Goal: Transaction & Acquisition: Subscribe to service/newsletter

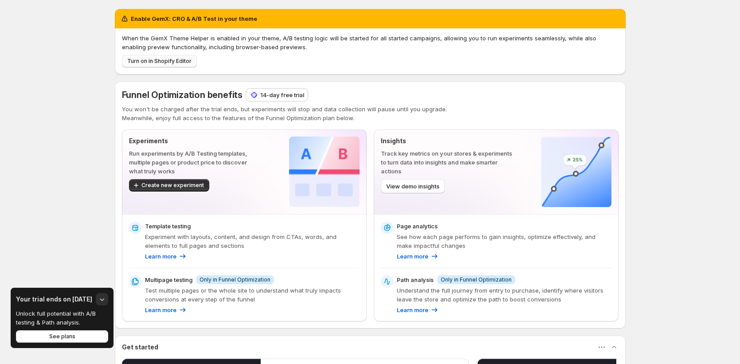
click at [167, 59] on span "Turn on in Shopify Editor" at bounding box center [159, 61] width 64 height 7
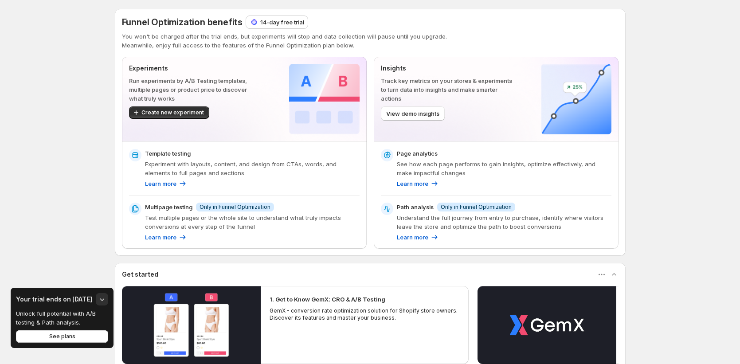
click at [267, 14] on div "Funnel Optimization benefits 14-day free trial You won't be charged after the t…" at bounding box center [370, 132] width 511 height 247
click at [273, 26] on p "14-day free trial" at bounding box center [282, 22] width 44 height 9
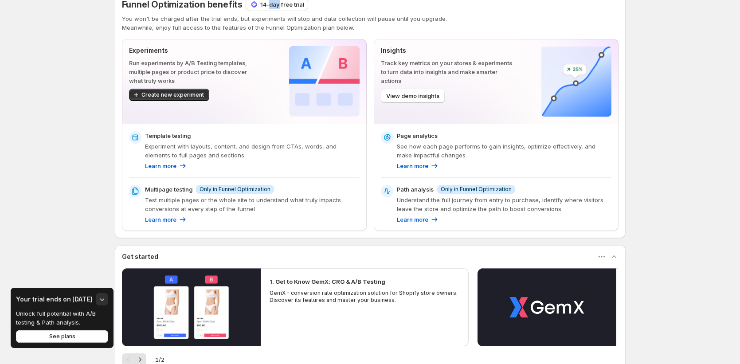
scroll to position [30, 0]
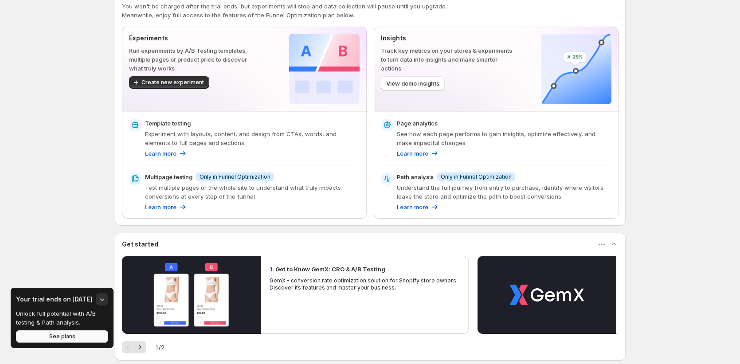
click at [69, 342] on button "See plans" at bounding box center [62, 336] width 92 height 12
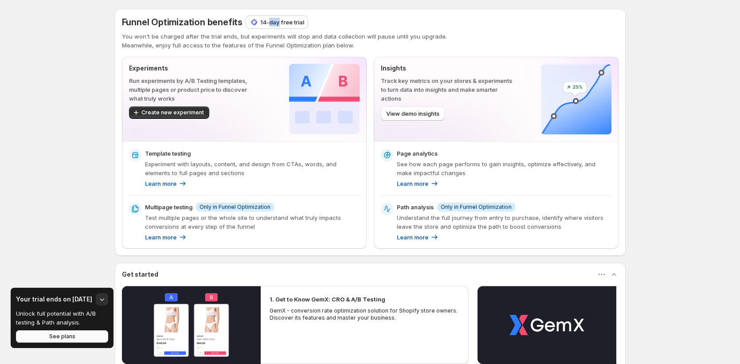
click at [75, 340] on button "See plans" at bounding box center [62, 336] width 92 height 12
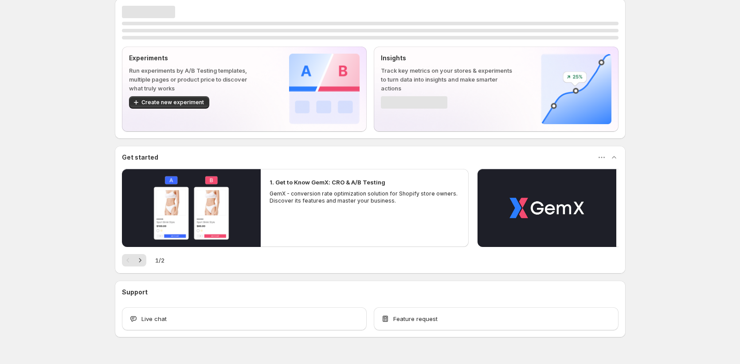
scroll to position [31, 0]
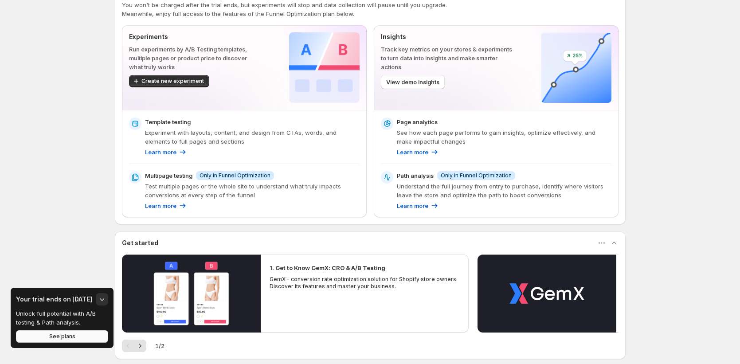
click at [78, 331] on button "See plans" at bounding box center [62, 336] width 92 height 12
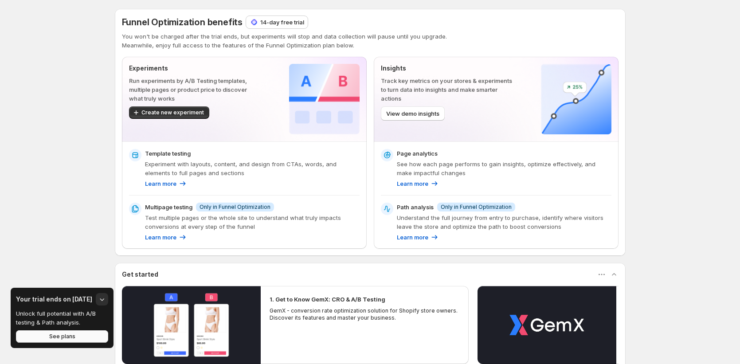
click at [82, 342] on button "See plans" at bounding box center [62, 336] width 92 height 12
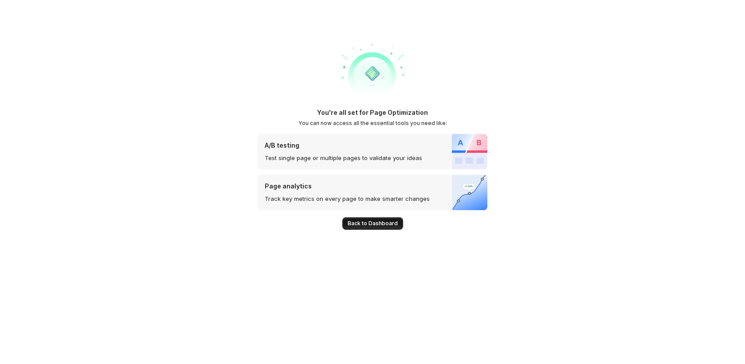
click at [373, 223] on span "Back to Dashboard" at bounding box center [373, 223] width 50 height 7
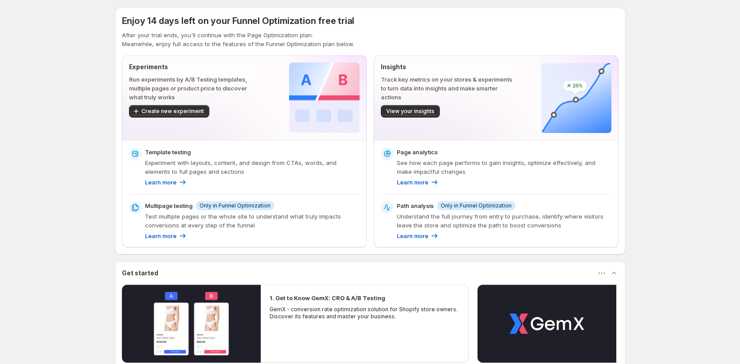
scroll to position [2, 0]
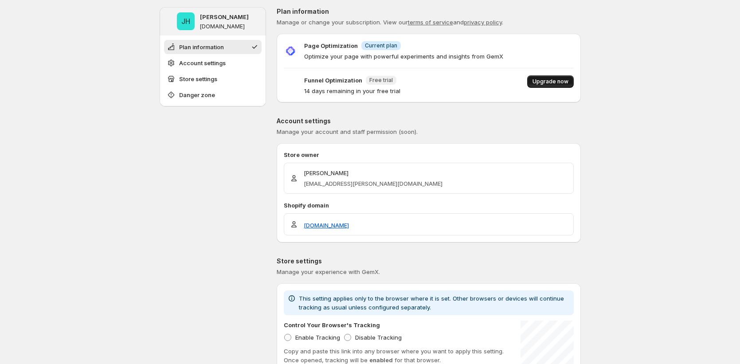
click at [562, 81] on span "Upgrade now" at bounding box center [551, 81] width 36 height 7
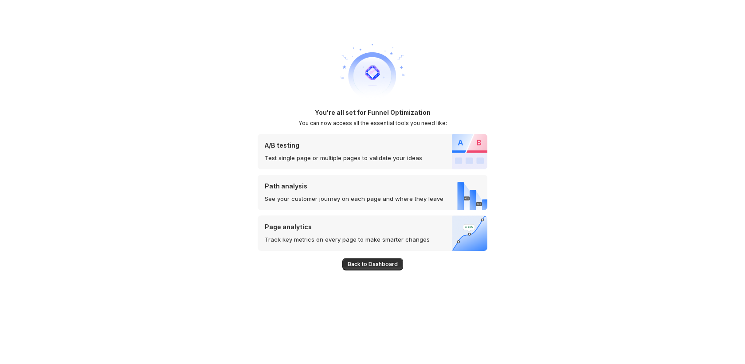
click at [376, 264] on span "Back to Dashboard" at bounding box center [373, 264] width 50 height 7
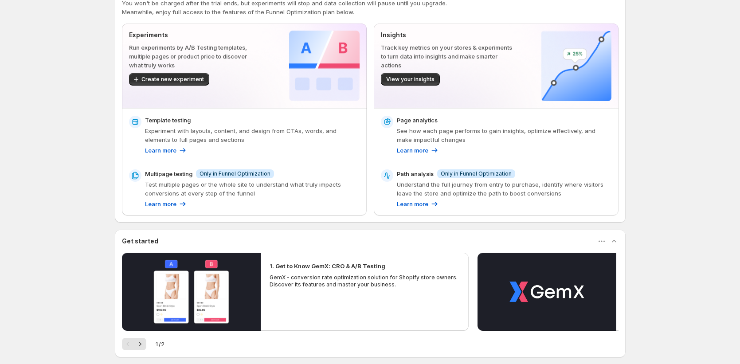
scroll to position [34, 0]
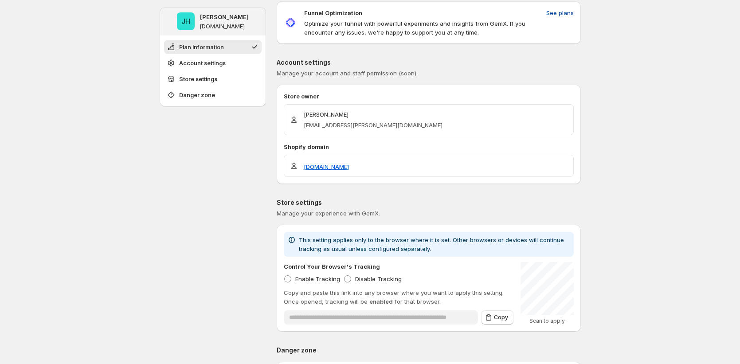
click at [562, 12] on span "See plans" at bounding box center [559, 12] width 27 height 9
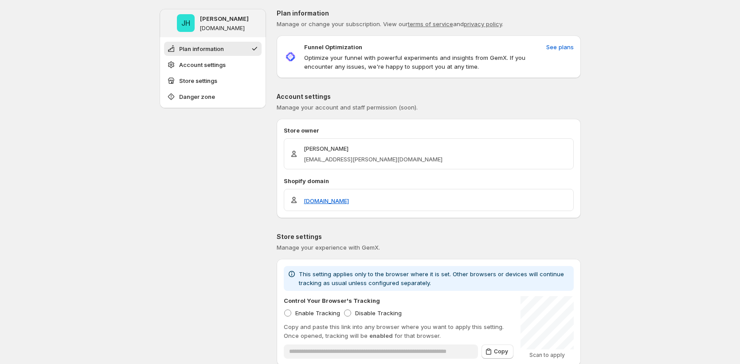
drag, startPoint x: 88, startPoint y: 230, endPoint x: 1, endPoint y: 201, distance: 91.4
click at [574, 52] on button "See plans" at bounding box center [560, 47] width 38 height 14
click at [570, 47] on span "See plans" at bounding box center [559, 47] width 27 height 9
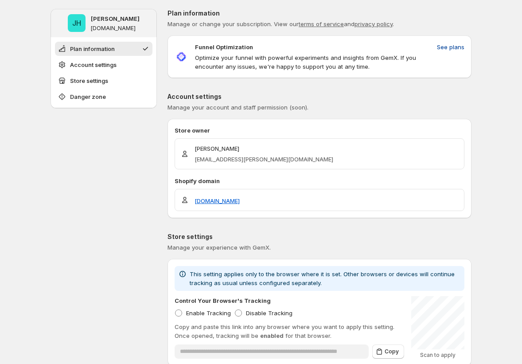
click at [460, 45] on span "See plans" at bounding box center [450, 47] width 27 height 9
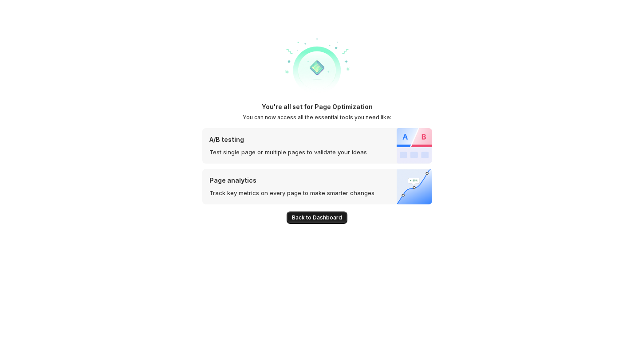
click at [327, 223] on button "Back to Dashboard" at bounding box center [316, 218] width 61 height 12
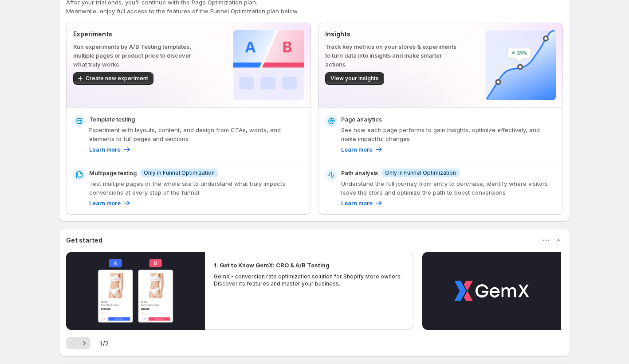
scroll to position [138, 0]
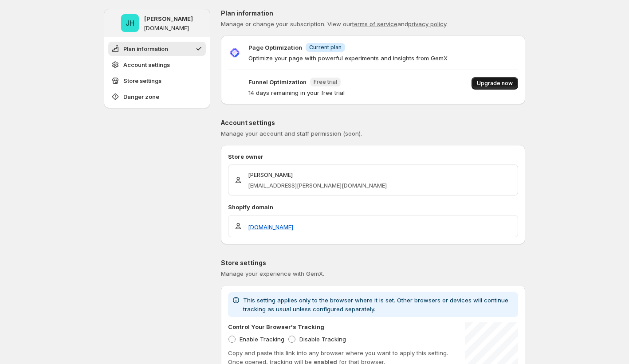
click at [494, 83] on span "Upgrade now" at bounding box center [495, 83] width 36 height 7
click at [492, 83] on span "Upgrade now" at bounding box center [495, 83] width 36 height 7
click at [498, 86] on span "Upgrade now" at bounding box center [495, 83] width 36 height 7
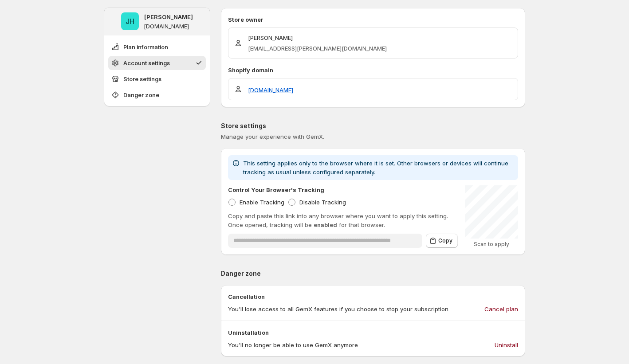
scroll to position [132, 0]
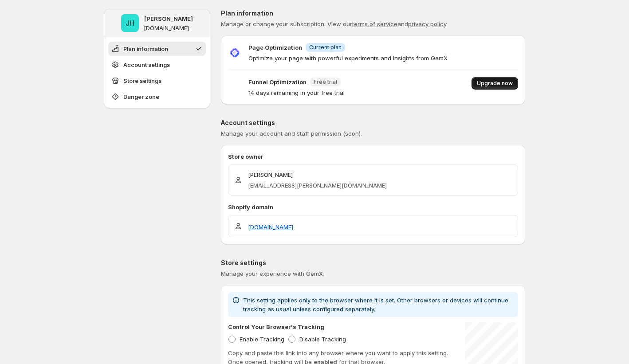
click at [494, 83] on span "Upgrade now" at bounding box center [495, 83] width 36 height 7
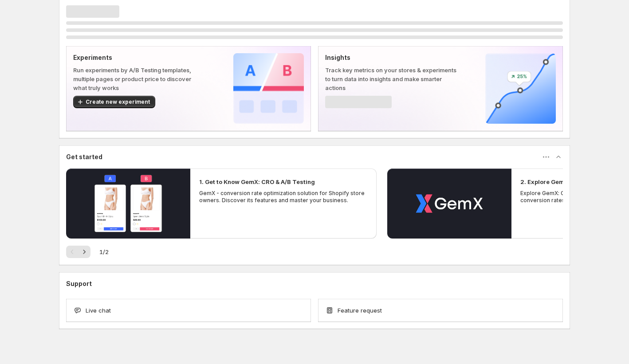
scroll to position [24, 0]
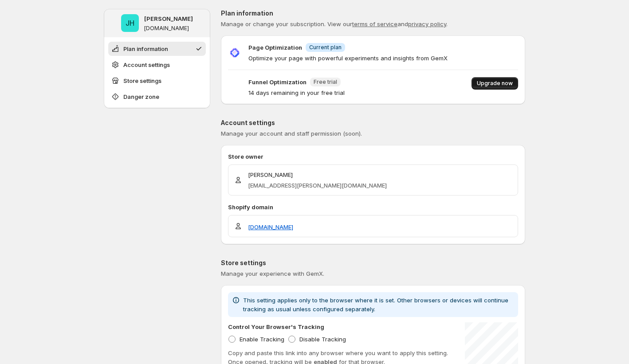
click at [502, 85] on span "Upgrade now" at bounding box center [495, 83] width 36 height 7
click at [501, 83] on span "Upgrade now" at bounding box center [495, 83] width 36 height 7
click at [501, 79] on button "Upgrade now" at bounding box center [494, 83] width 47 height 12
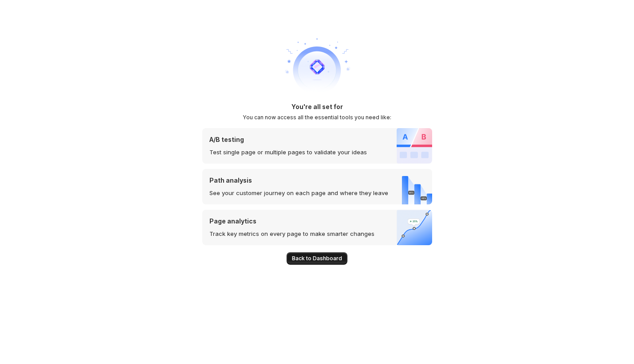
click at [321, 258] on span "Back to Dashboard" at bounding box center [317, 258] width 50 height 7
click at [314, 261] on span "Back to Dashboard" at bounding box center [317, 258] width 50 height 7
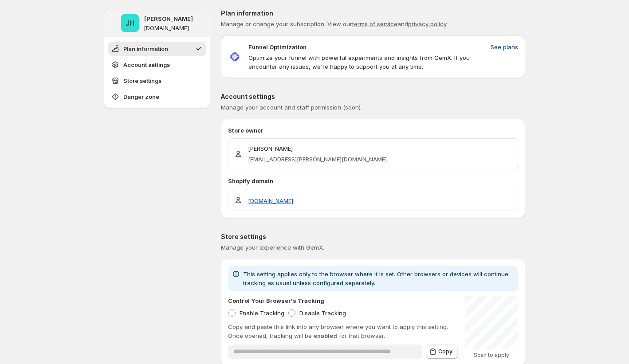
click at [503, 50] on span "See plans" at bounding box center [503, 47] width 27 height 9
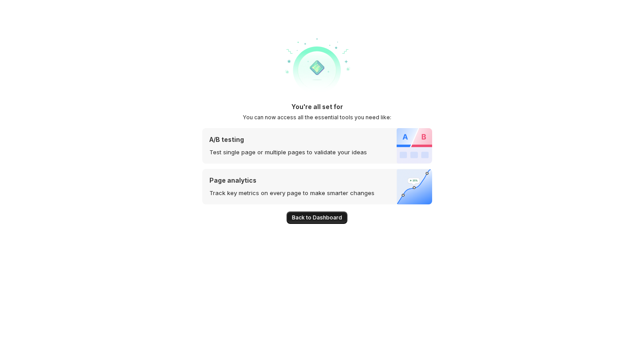
click at [308, 214] on button "Back to Dashboard" at bounding box center [316, 218] width 61 height 12
click at [305, 216] on span "Back to Dashboard" at bounding box center [317, 217] width 50 height 7
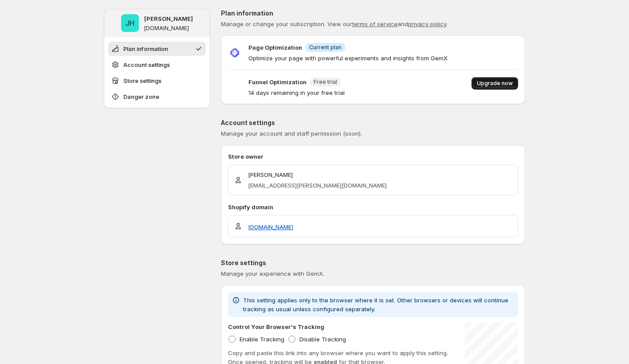
click at [492, 84] on span "Upgrade now" at bounding box center [495, 83] width 36 height 7
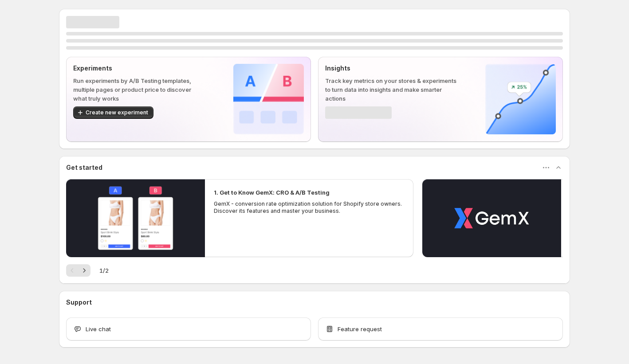
scroll to position [9, 0]
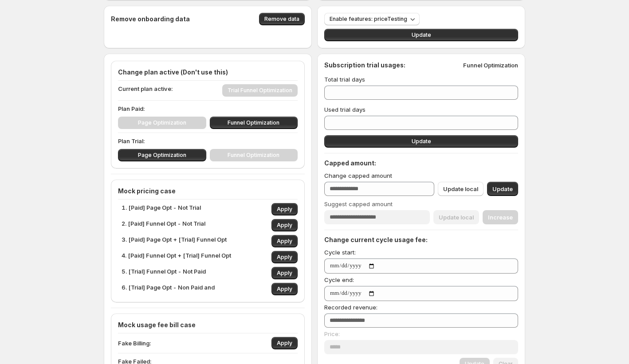
scroll to position [37, 0]
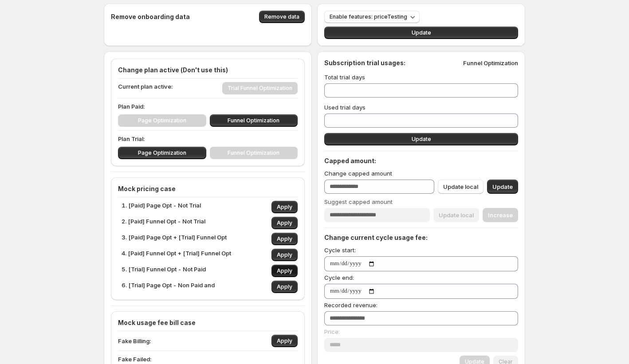
click at [286, 274] on span "Apply" at bounding box center [285, 270] width 16 height 7
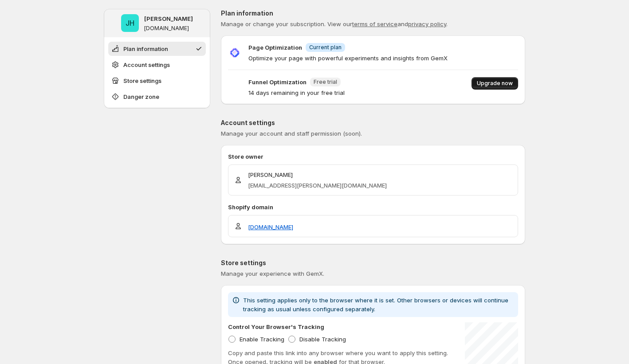
click at [497, 84] on span "Upgrade now" at bounding box center [495, 83] width 36 height 7
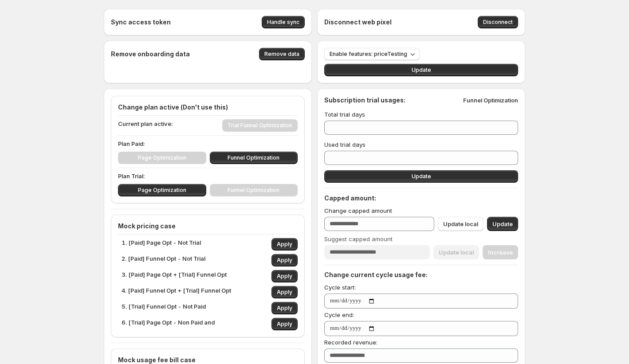
click at [226, 192] on div "Page Optimization Funnel Optimization" at bounding box center [208, 190] width 180 height 12
click at [198, 191] on button "Page Optimization" at bounding box center [162, 190] width 88 height 12
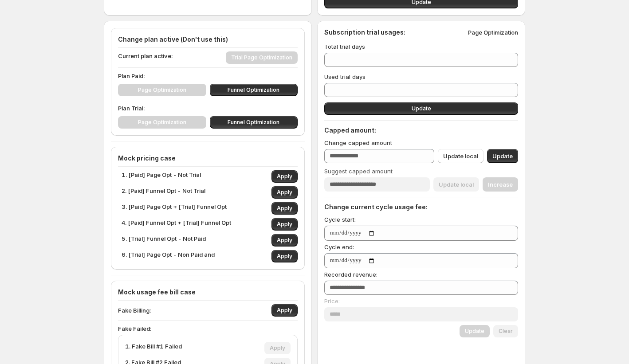
scroll to position [72, 0]
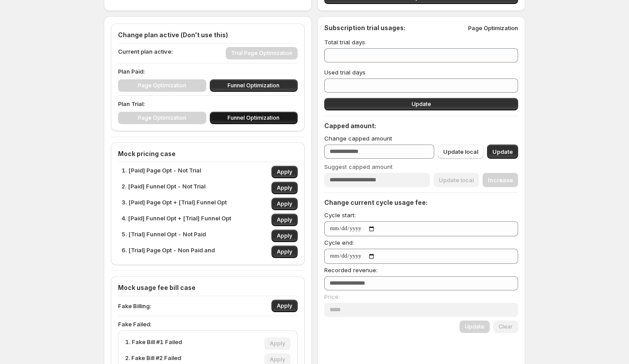
click at [269, 118] on span "Funnel Optimization" at bounding box center [254, 117] width 52 height 7
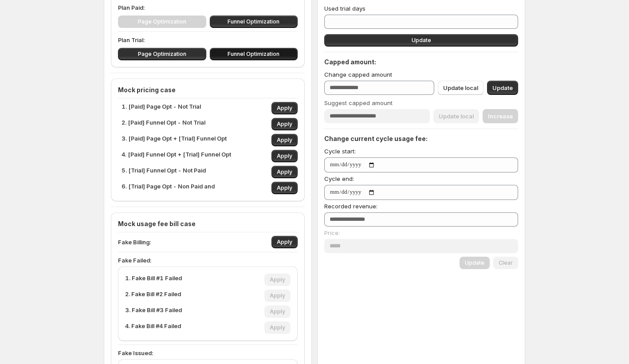
scroll to position [0, 0]
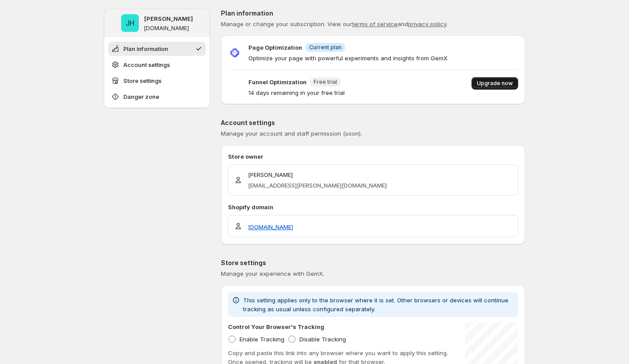
click at [493, 83] on span "Upgrade now" at bounding box center [495, 83] width 36 height 7
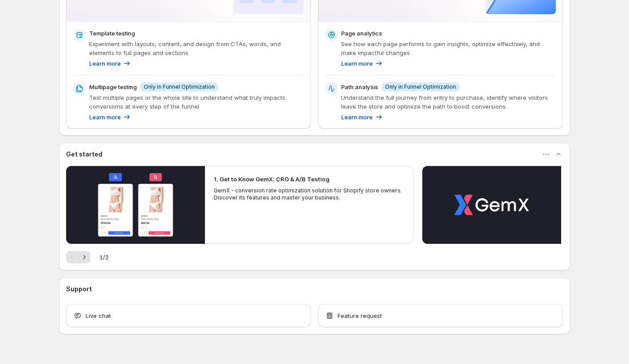
scroll to position [138, 0]
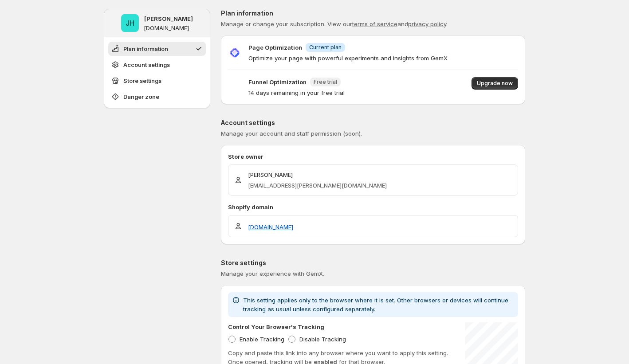
click at [494, 90] on span "Upgrade now" at bounding box center [494, 87] width 47 height 20
click at [494, 86] on span "Upgrade now" at bounding box center [495, 83] width 36 height 7
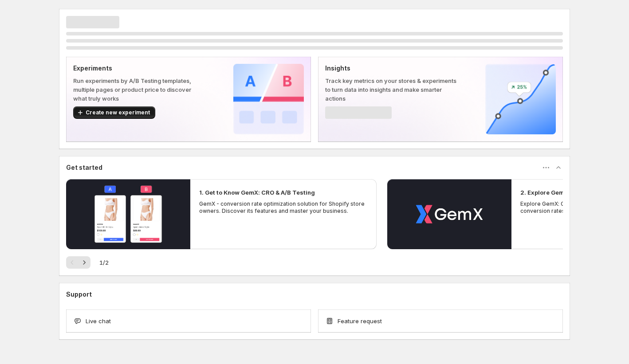
click at [147, 112] on span "Create new experiment" at bounding box center [118, 112] width 64 height 7
